Goal: Transaction & Acquisition: Purchase product/service

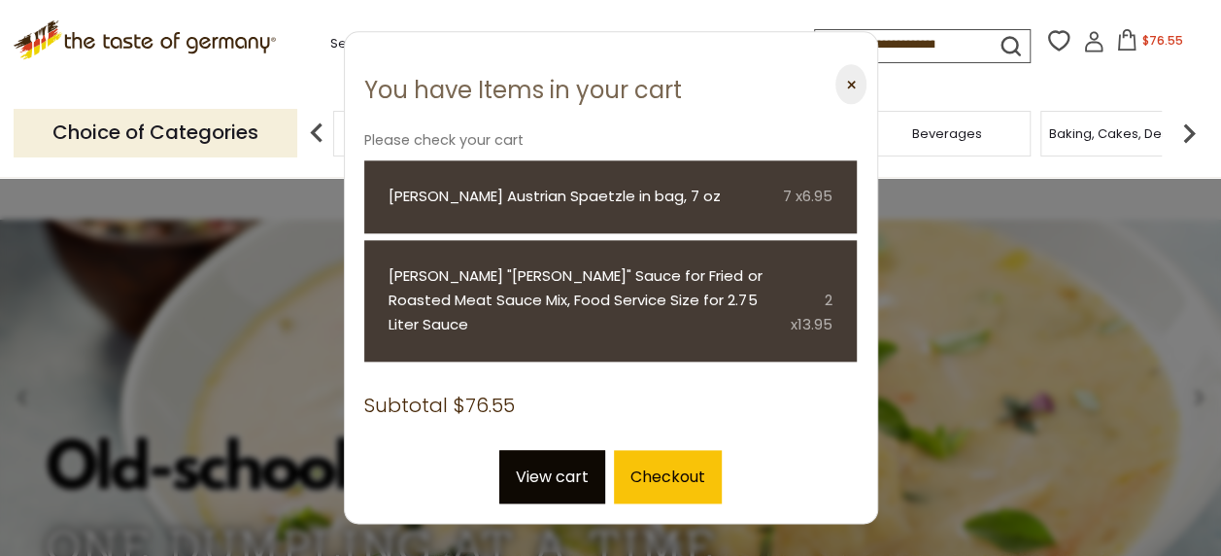
click at [559, 470] on link "View cart" at bounding box center [552, 476] width 106 height 53
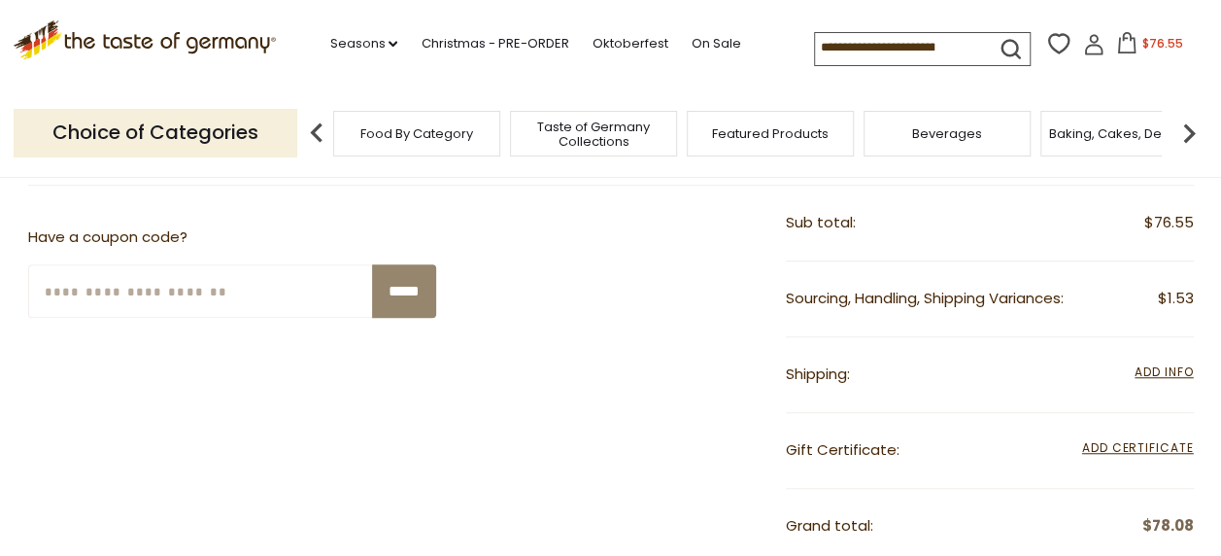
scroll to position [542, 0]
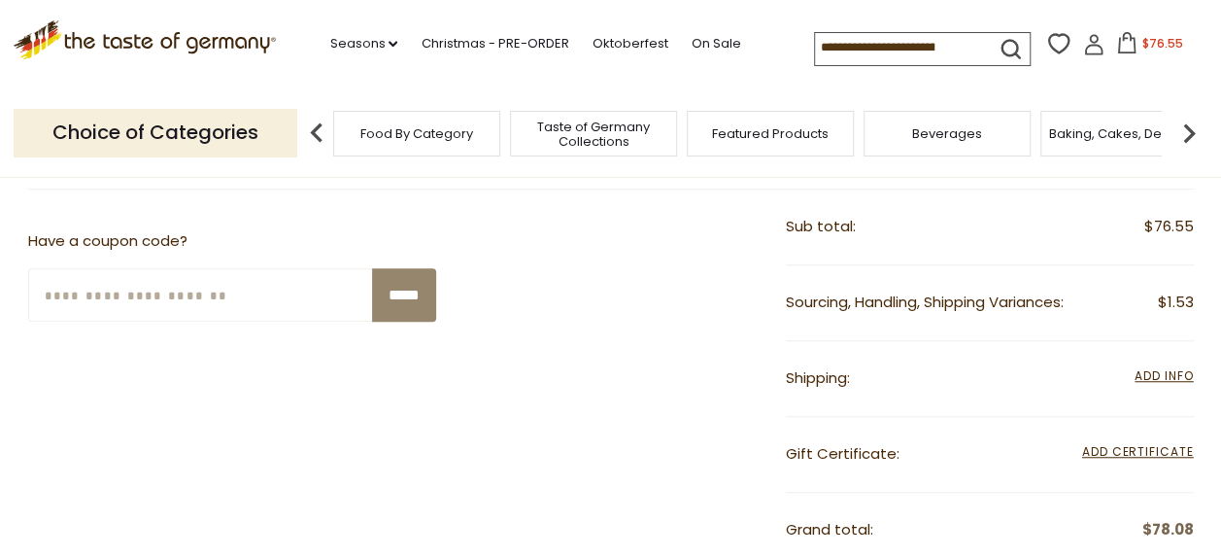
click at [65, 299] on input "Enter Your Coupon Code" at bounding box center [201, 294] width 346 height 53
paste input "*******"
type input "*******"
click at [387, 295] on input "*****" at bounding box center [404, 294] width 64 height 53
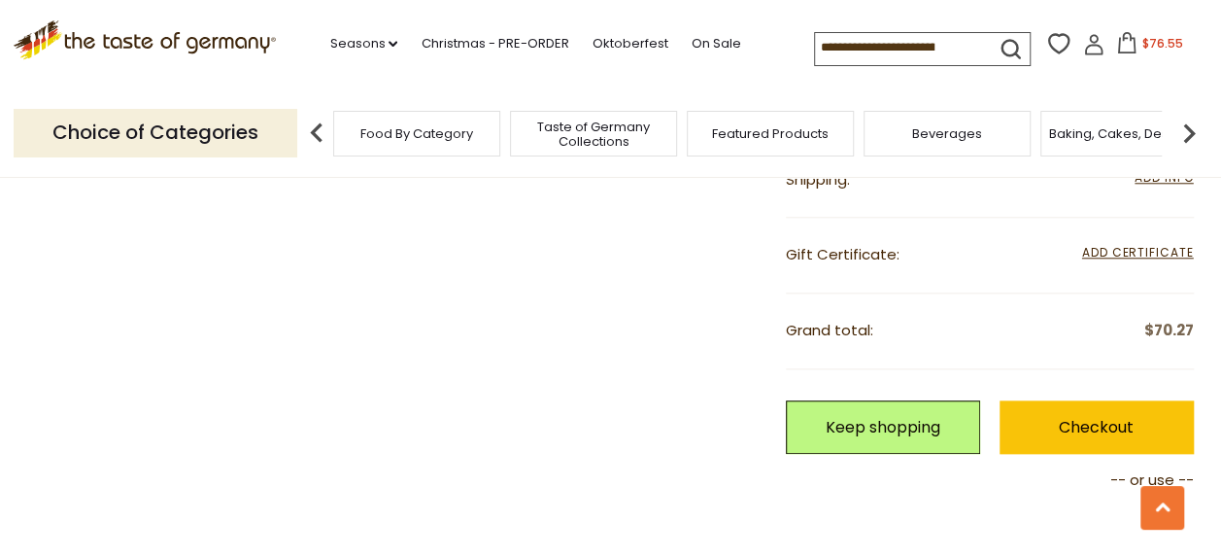
scroll to position [879, 0]
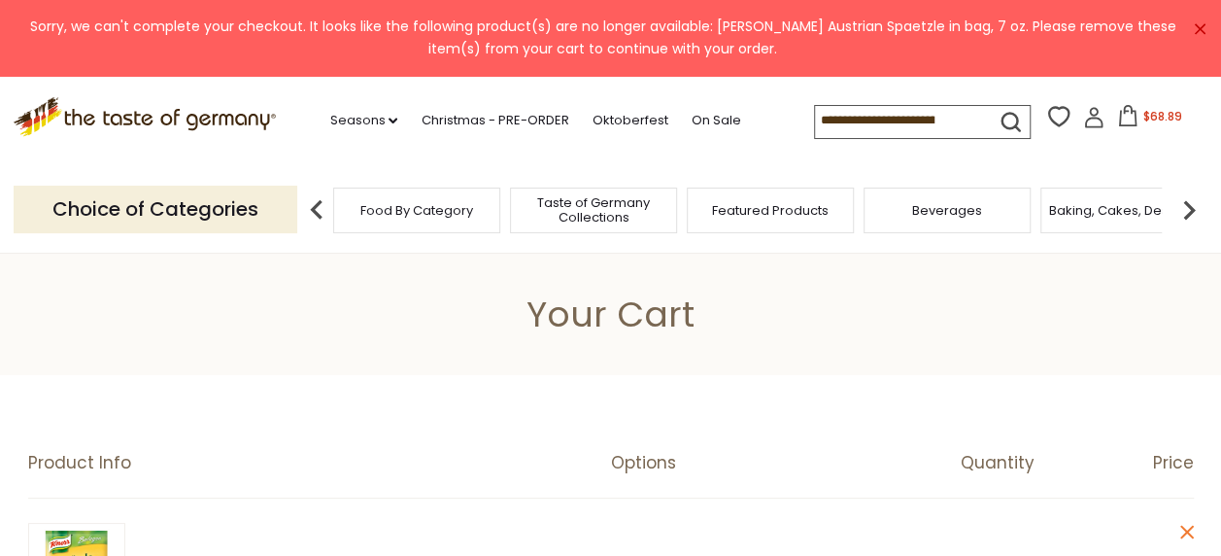
click at [1202, 29] on link "×" at bounding box center [1200, 29] width 12 height 12
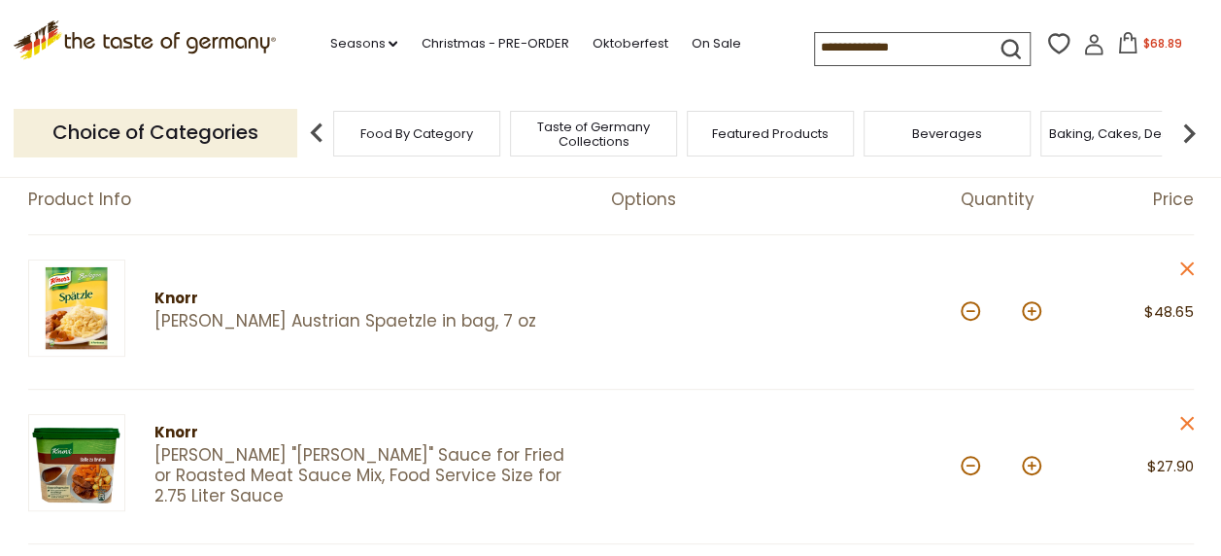
scroll to position [289, 0]
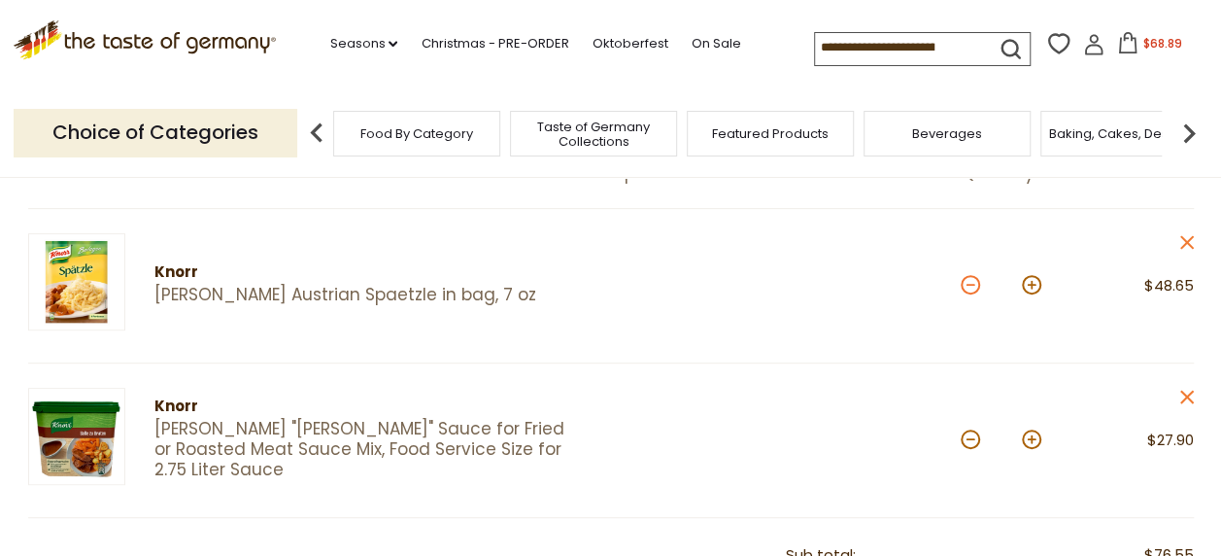
click at [977, 288] on button at bounding box center [970, 284] width 19 height 19
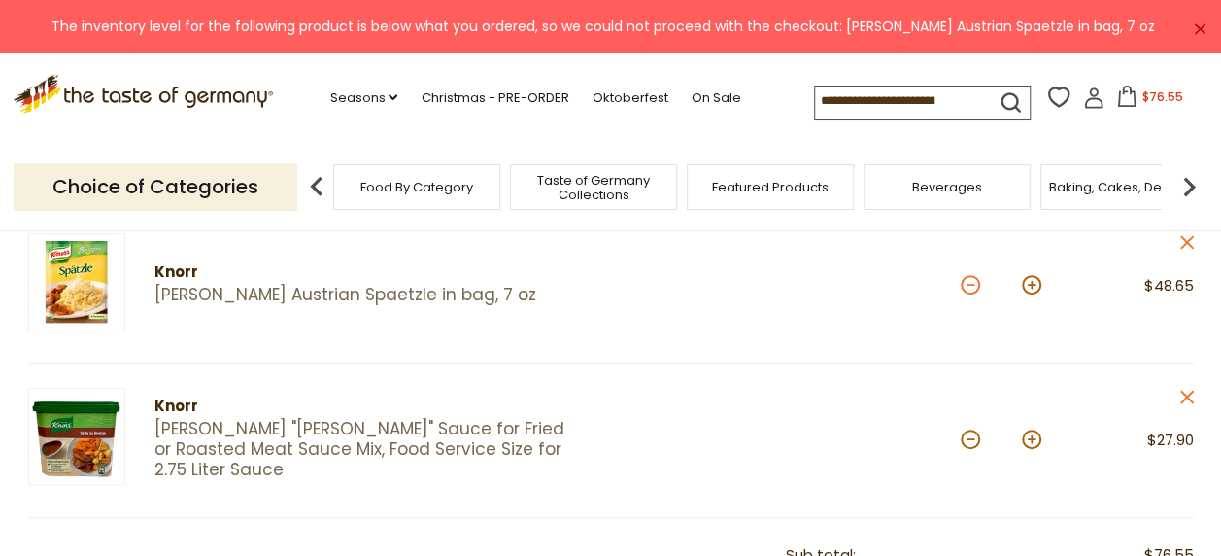
click at [971, 282] on button at bounding box center [970, 284] width 19 height 19
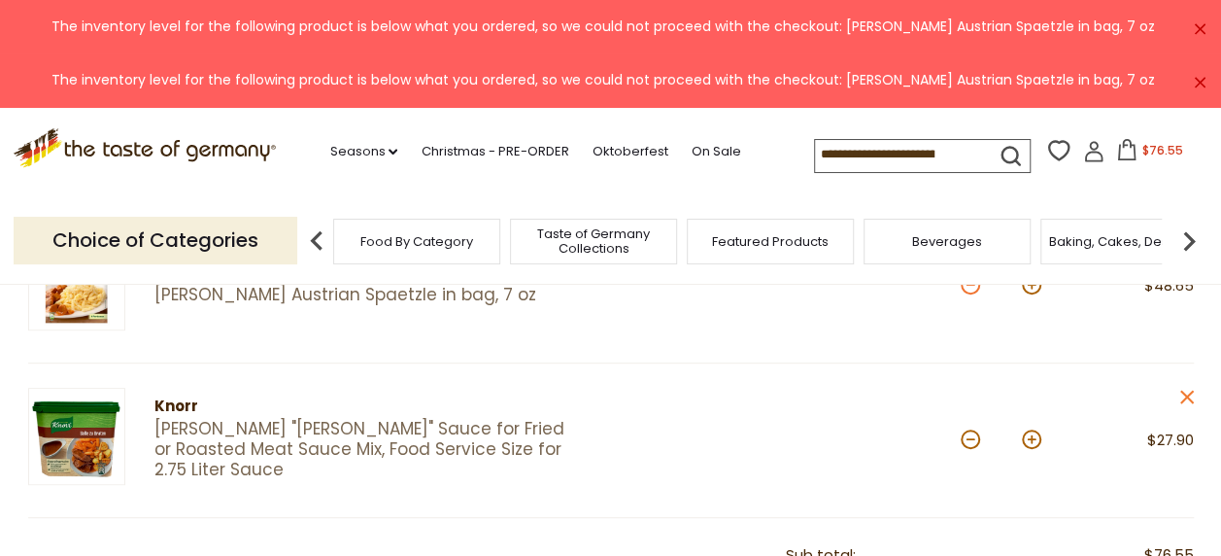
click at [971, 285] on button at bounding box center [970, 284] width 19 height 19
click at [966, 282] on div "Choice of Categories Food By Category Taste of Germany Collections Featured Pro…" at bounding box center [611, 240] width 1195 height 86
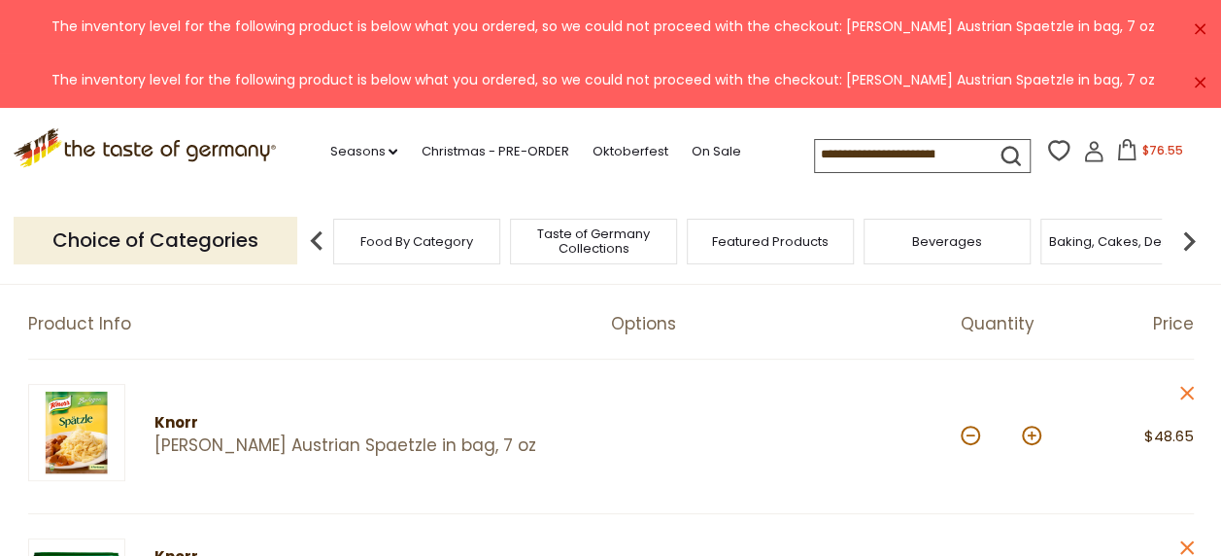
scroll to position [165, 0]
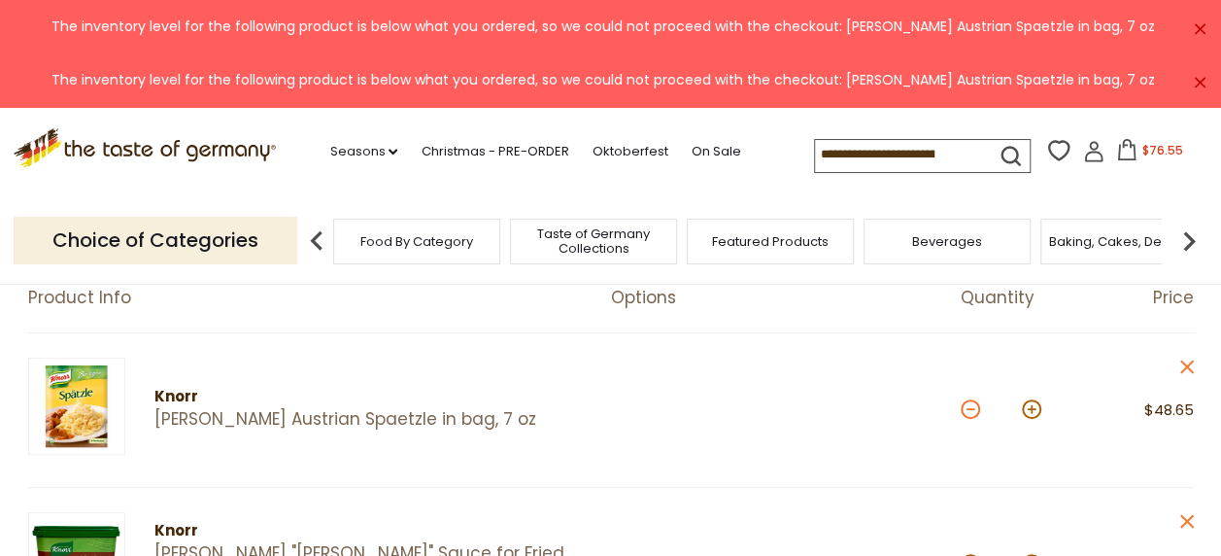
click at [967, 408] on button at bounding box center [970, 408] width 19 height 19
type input "*"
click at [967, 409] on button at bounding box center [970, 408] width 19 height 19
type input "*"
click at [967, 409] on button at bounding box center [970, 408] width 19 height 19
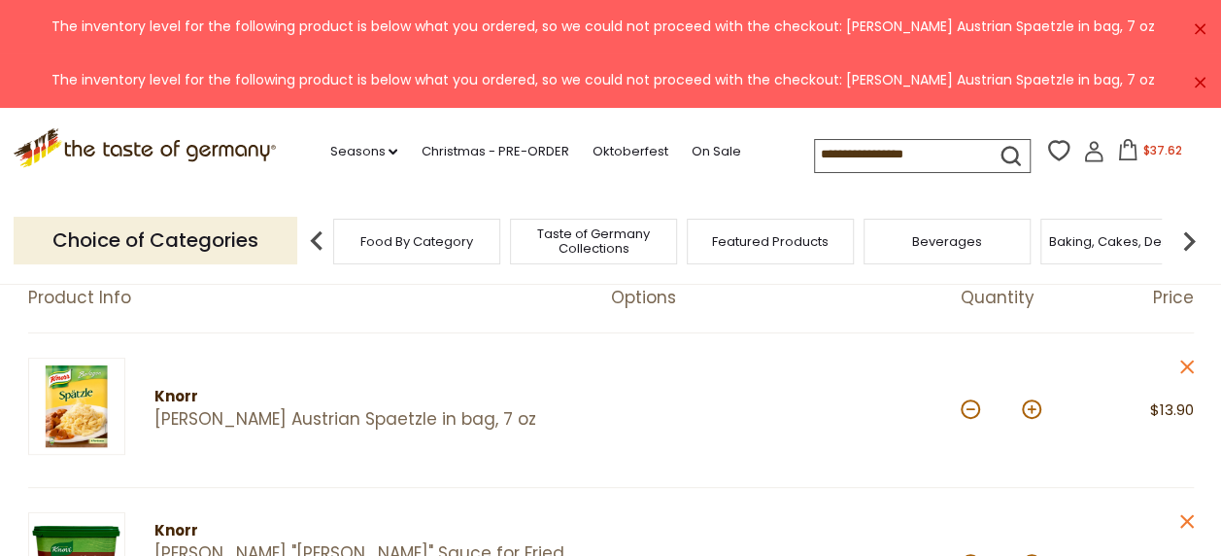
type input "*"
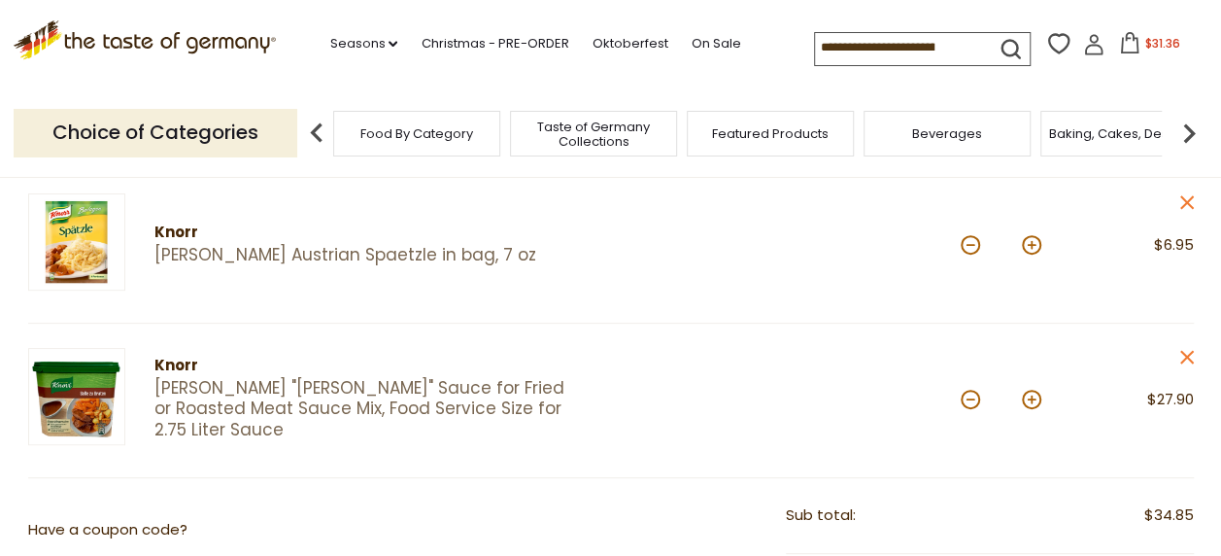
scroll to position [228, 0]
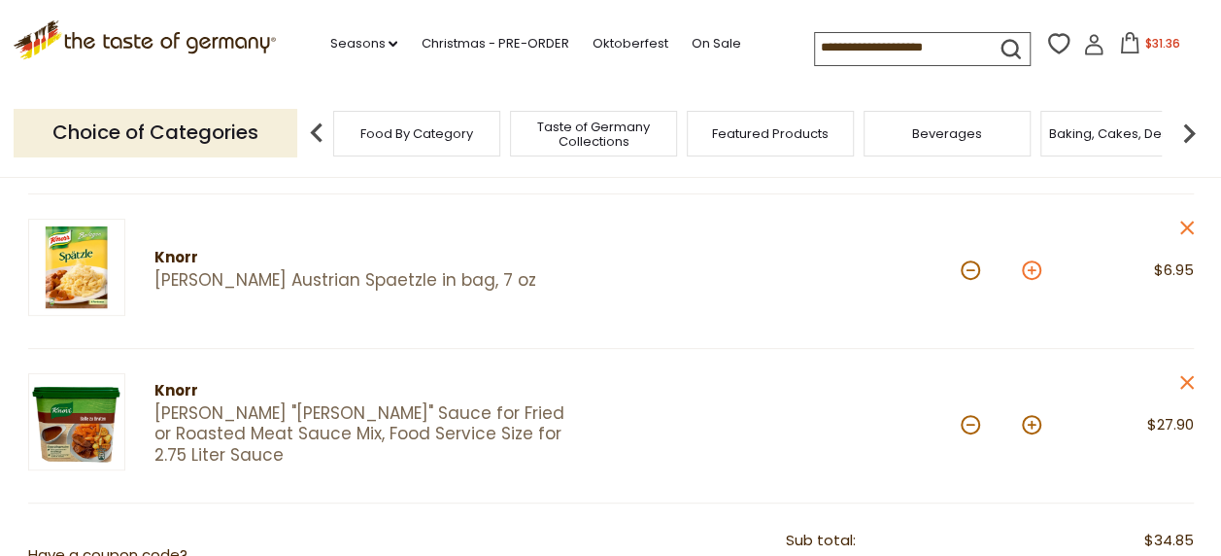
click at [1032, 262] on button at bounding box center [1031, 269] width 19 height 19
type input "*"
click at [1033, 261] on button at bounding box center [1031, 269] width 19 height 19
type input "*"
click at [1033, 261] on button at bounding box center [1031, 269] width 19 height 19
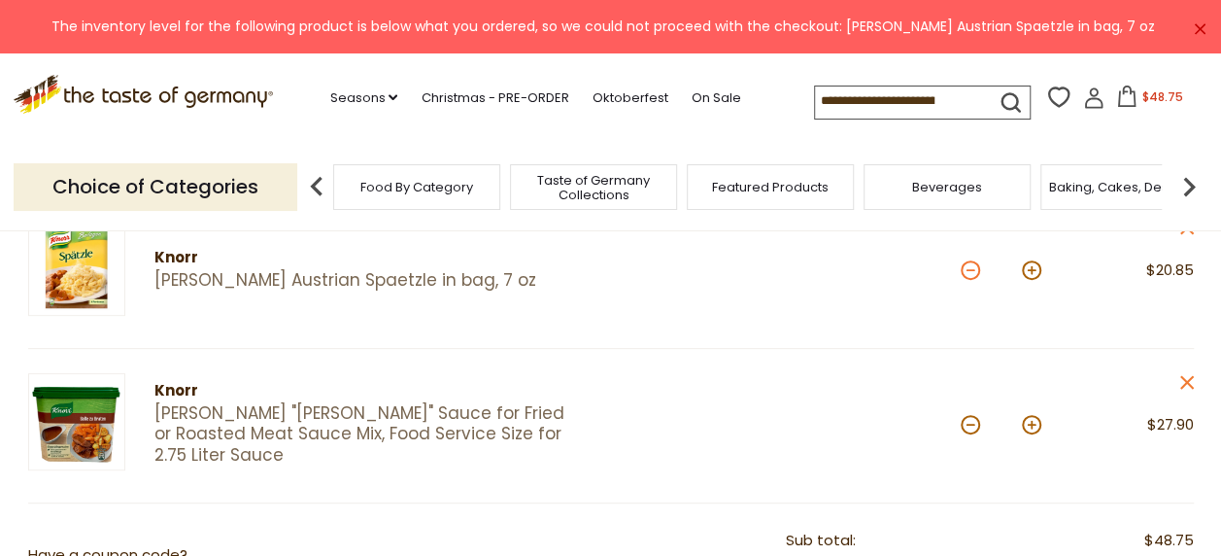
click at [969, 268] on button at bounding box center [970, 269] width 19 height 19
type input "*"
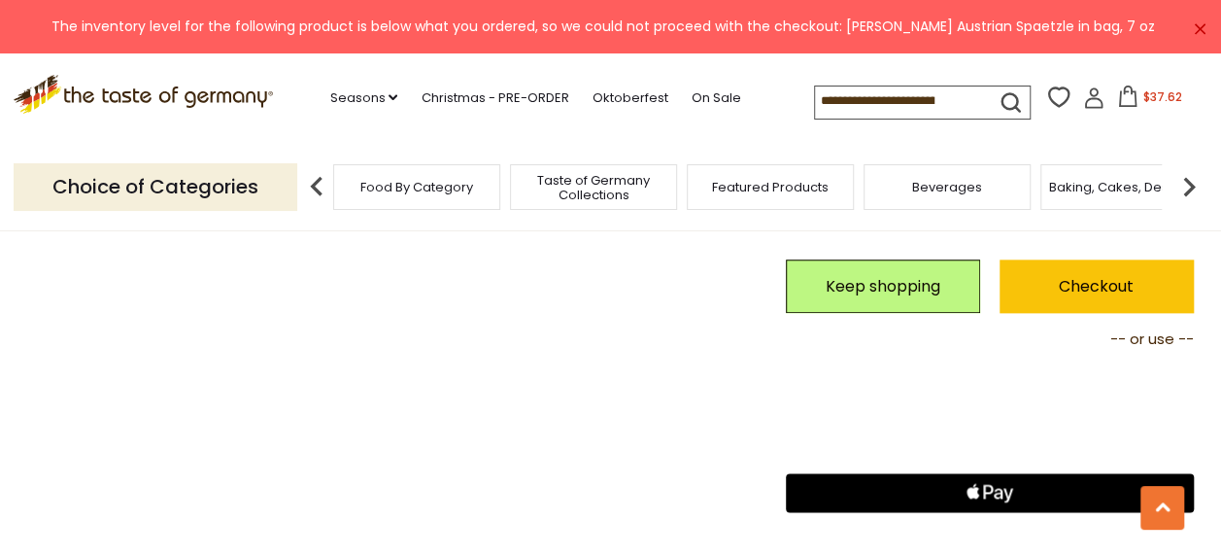
scroll to position [1020, 0]
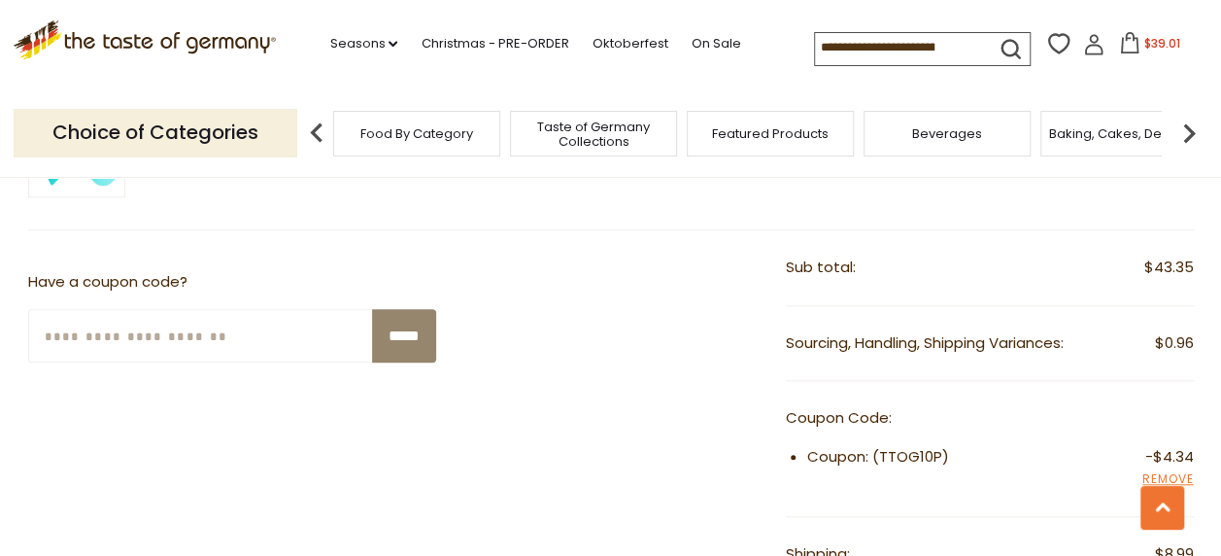
scroll to position [637, 0]
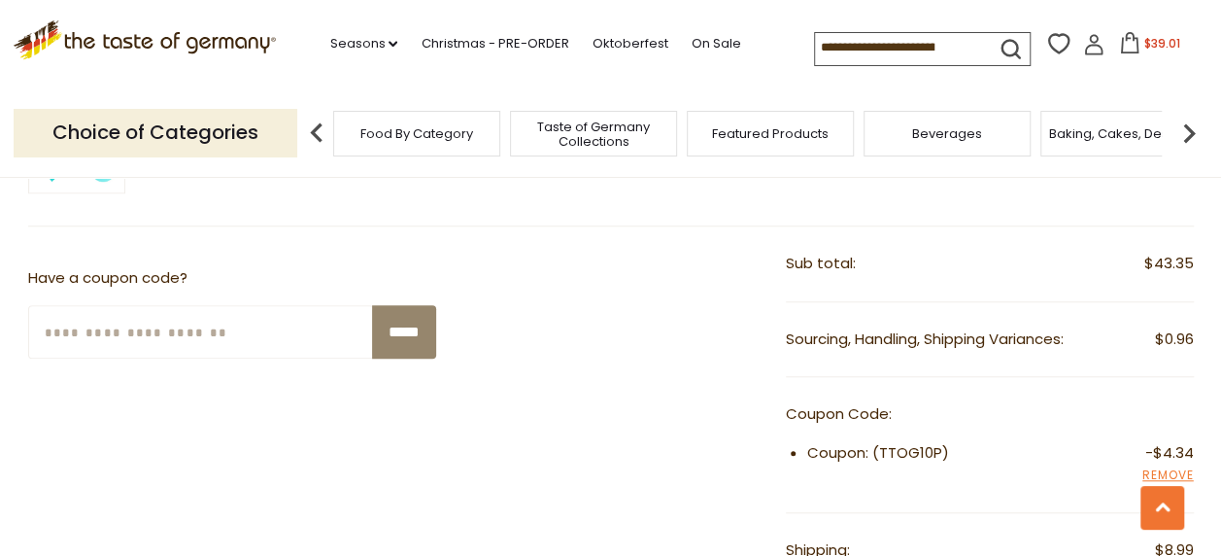
click at [82, 325] on input "Enter Your Coupon Code" at bounding box center [201, 331] width 346 height 53
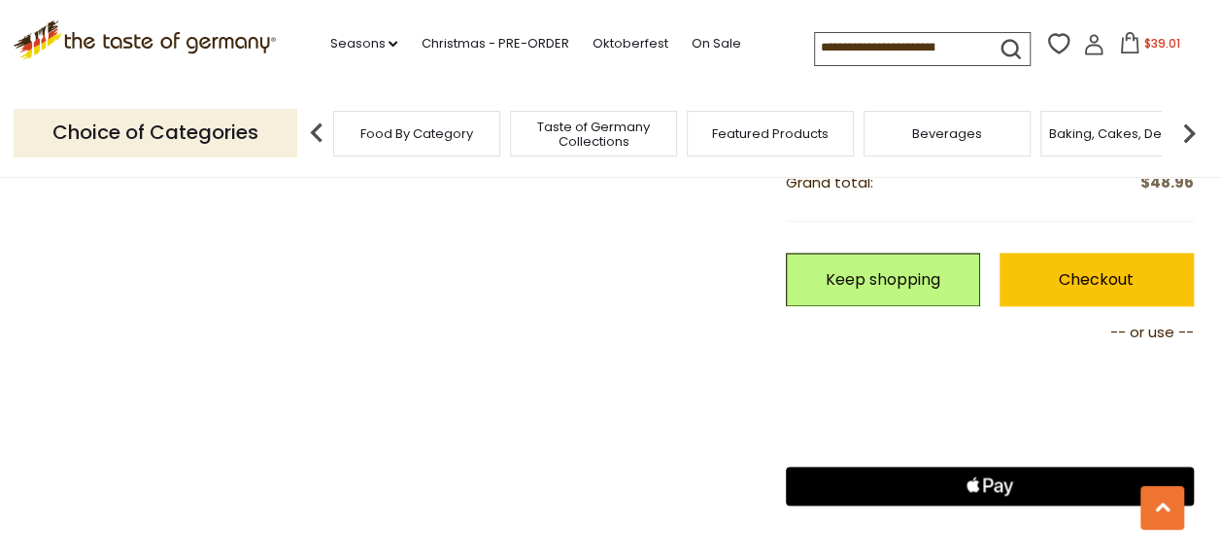
scroll to position [1177, 0]
